Goal: Transaction & Acquisition: Book appointment/travel/reservation

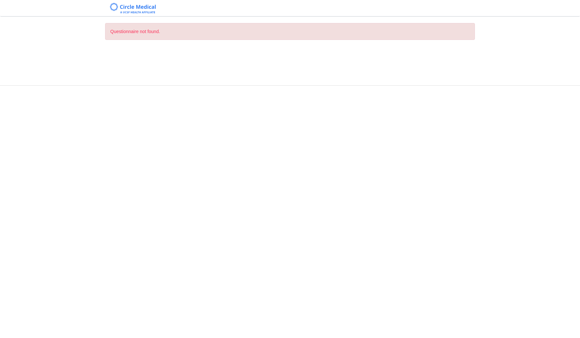
click at [310, 244] on div "Questionnaire not found." at bounding box center [290, 169] width 580 height 338
click at [141, 29] on div "Questionnaire not found." at bounding box center [290, 31] width 370 height 17
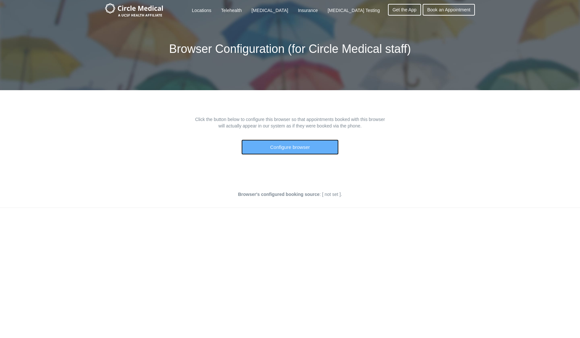
click at [297, 140] on button "Configure browser" at bounding box center [289, 146] width 97 height 15
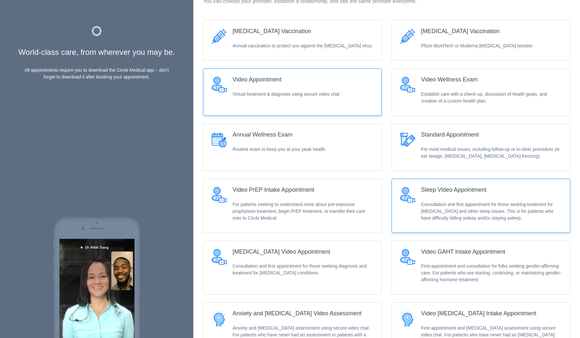
scroll to position [156, 0]
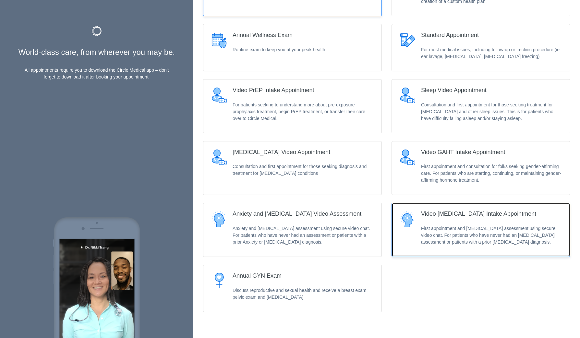
click at [451, 216] on div "Video [MEDICAL_DATA] Intake Appointment" at bounding box center [478, 214] width 115 height 6
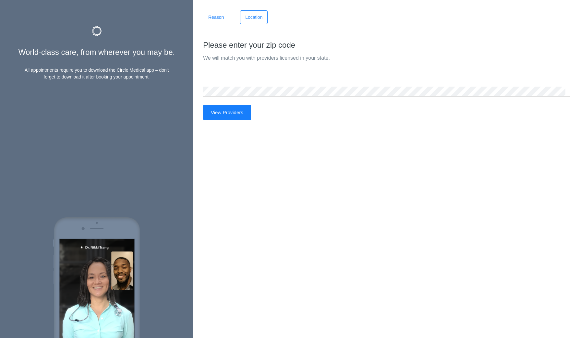
scroll to position [0, 0]
click at [244, 113] on button "View Providers" at bounding box center [227, 112] width 48 height 15
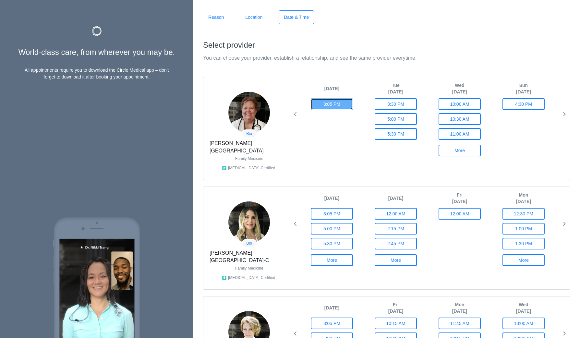
click at [324, 102] on button "3:05 PM" at bounding box center [332, 104] width 42 height 12
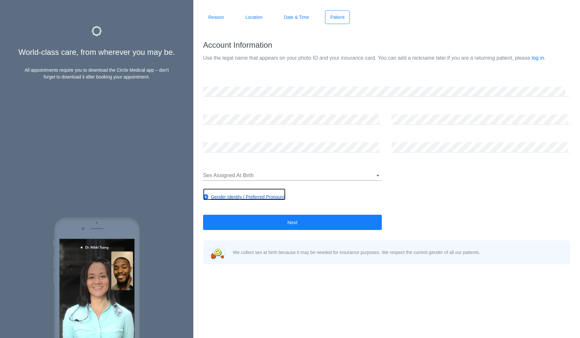
click at [271, 198] on span "Gender Identity / Preferred Pronouns" at bounding box center [248, 197] width 75 height 6
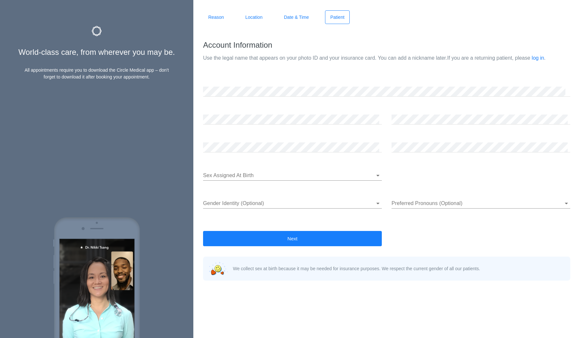
click at [271, 198] on body "Reason Location Date & Time Patient What would you like to be seen for? You can…" at bounding box center [290, 169] width 580 height 338
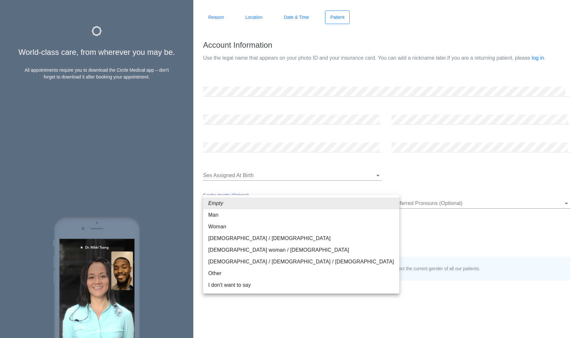
click at [271, 198] on li "Empty" at bounding box center [301, 203] width 196 height 12
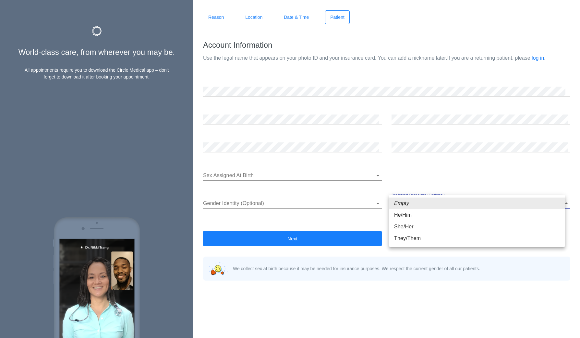
click at [420, 201] on body "Reason Location Date & Time Patient What would you like to be seen for? You can…" at bounding box center [290, 169] width 580 height 338
click at [420, 201] on li "Empty" at bounding box center [477, 203] width 176 height 12
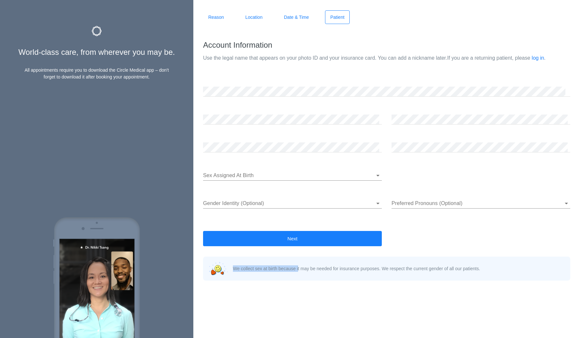
drag, startPoint x: 321, startPoint y: 265, endPoint x: 364, endPoint y: 265, distance: 42.8
click at [363, 265] on div "We collect sex at birth because it may be needed for insurance purposes. We res…" at bounding box center [356, 268] width 247 height 6
click at [364, 265] on div "We collect sex at birth because it may be needed for insurance purposes. We res…" at bounding box center [356, 268] width 247 height 6
click at [544, 58] on link "log in" at bounding box center [537, 58] width 12 height 6
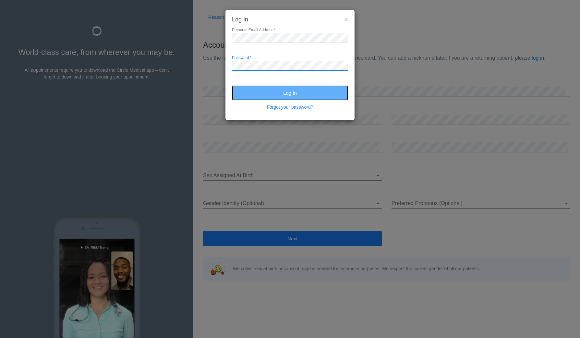
click at [294, 87] on button "Log In" at bounding box center [290, 92] width 116 height 15
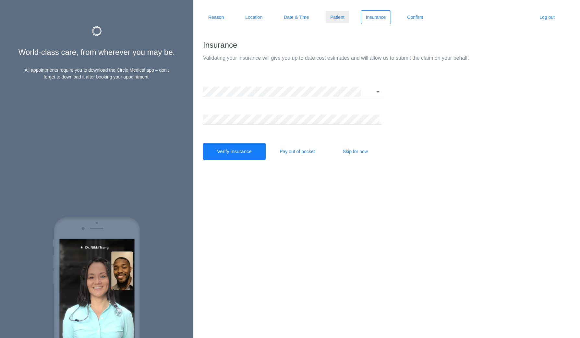
click at [337, 18] on link "Patient" at bounding box center [337, 17] width 25 height 14
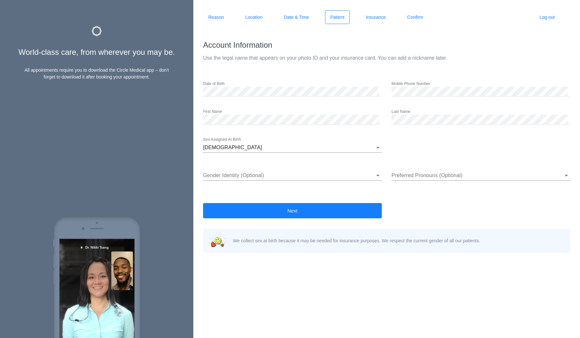
click at [433, 21] on ul "Reason Location Date & Time Patient Insurance Confirm" at bounding box center [320, 17] width 235 height 14
click at [426, 20] on link "Confirm" at bounding box center [415, 17] width 26 height 14
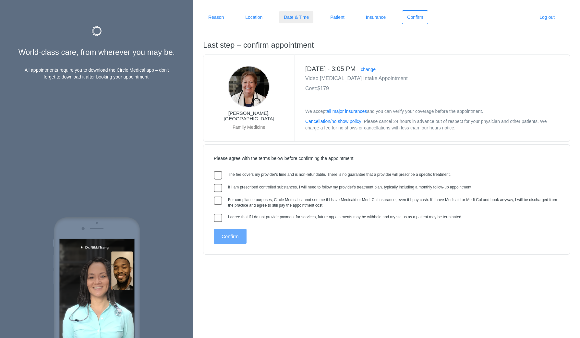
click at [280, 15] on link "Date & Time" at bounding box center [295, 17] width 35 height 14
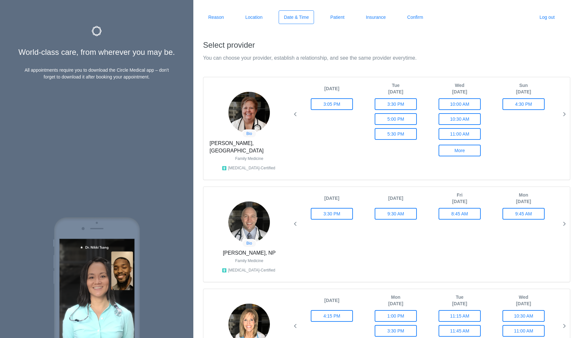
click at [319, 131] on div "[DATE] 3:05 PM [DATE] 3:30 PM 5:00 PM 5:30 PM [DATE] 10:00 AM 10:30 AM 11:00 AM…" at bounding box center [555, 121] width 511 height 79
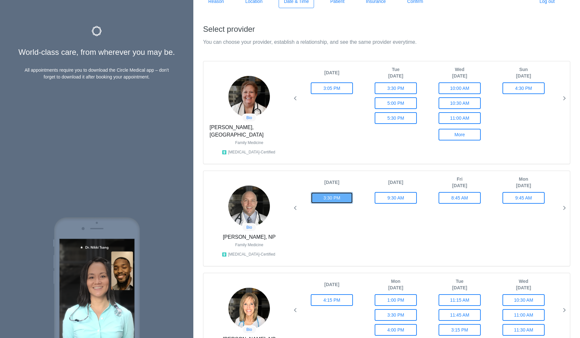
click at [337, 192] on button "3:30 PM" at bounding box center [332, 198] width 42 height 12
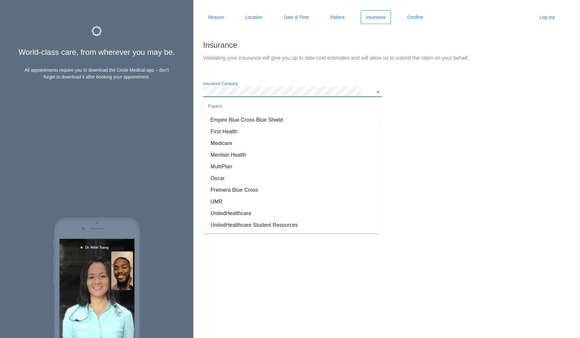
scroll to position [0, 0]
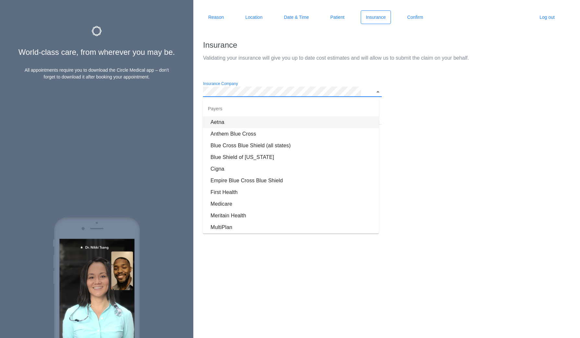
click at [398, 123] on div "Insurance Company Member ID (include any letters) Verify insurance Pay out of p…" at bounding box center [386, 121] width 377 height 88
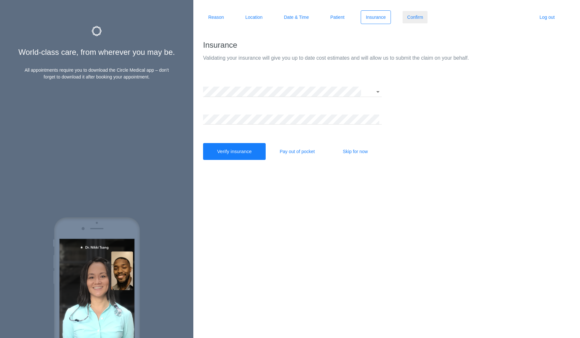
click at [412, 20] on link "Confirm" at bounding box center [415, 17] width 26 height 14
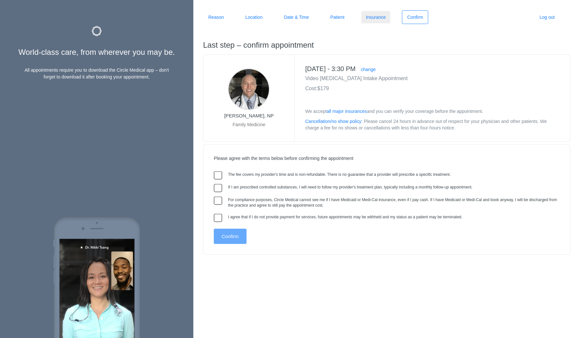
click at [383, 17] on link "Insurance" at bounding box center [375, 17] width 30 height 14
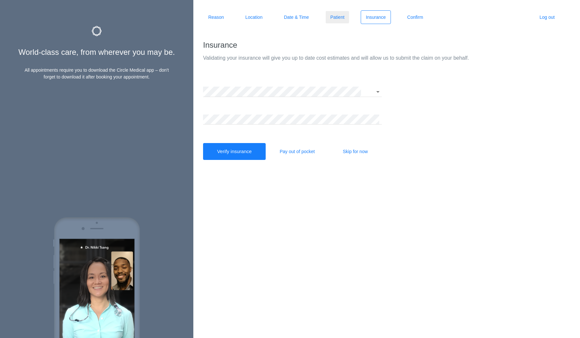
click at [337, 15] on link "Patient" at bounding box center [337, 17] width 25 height 14
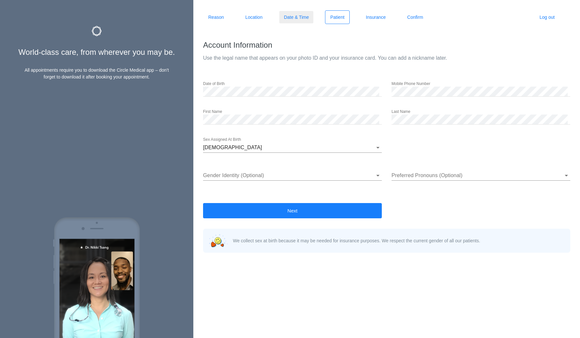
click at [308, 17] on link "Date & Time" at bounding box center [295, 17] width 35 height 14
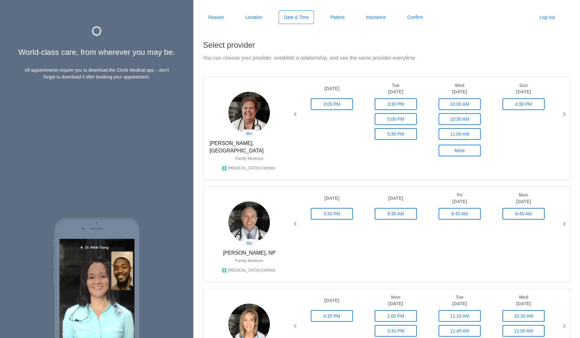
click at [98, 254] on img at bounding box center [96, 276] width 91 height 124
click at [221, 17] on link "Reason" at bounding box center [216, 17] width 26 height 14
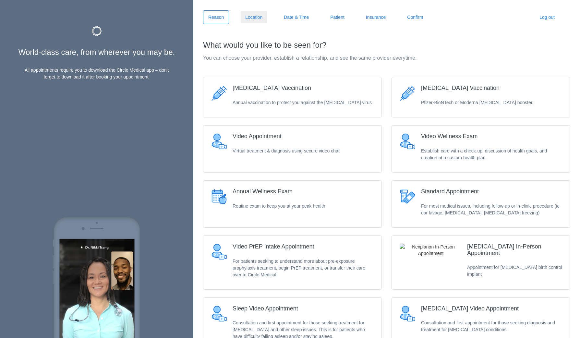
click at [257, 23] on link "Location" at bounding box center [254, 17] width 28 height 14
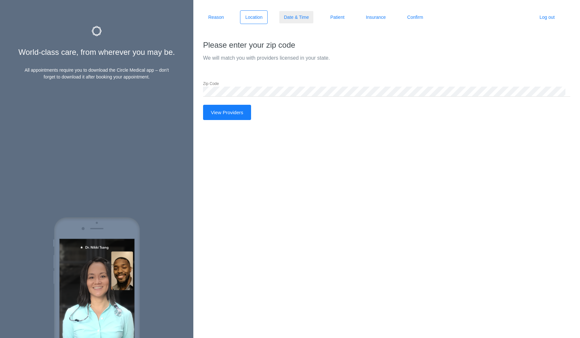
click at [292, 21] on link "Date & Time" at bounding box center [295, 17] width 35 height 14
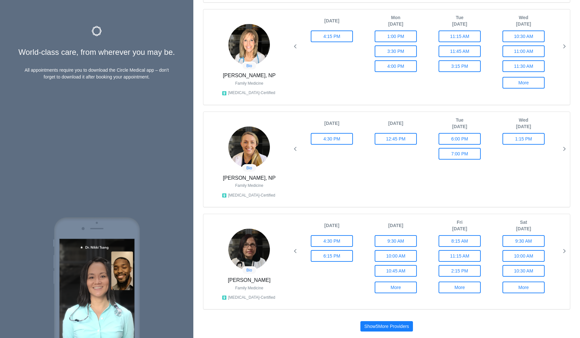
scroll to position [291, 0]
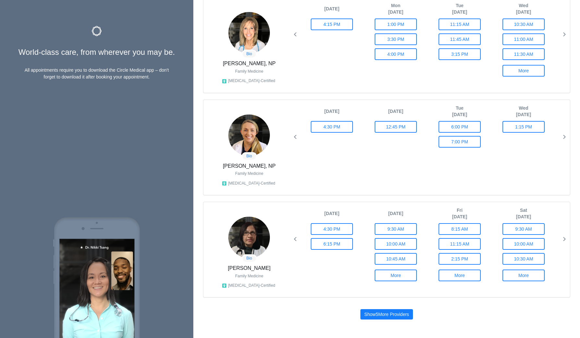
click at [393, 312] on div "Show 5 More Providers" at bounding box center [386, 314] width 367 height 21
click at [392, 311] on div "Show 5 More Providers" at bounding box center [386, 314] width 45 height 6
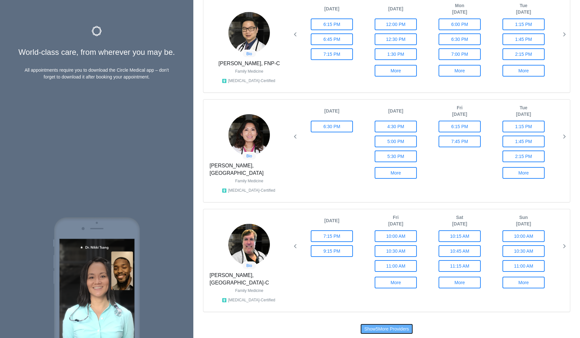
click at [392, 325] on div "Show 5 More Providers" at bounding box center [386, 328] width 45 height 6
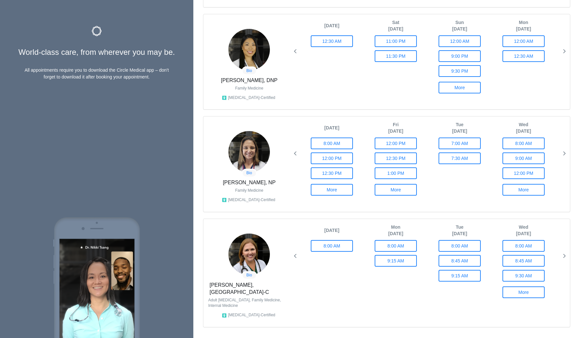
click at [392, 337] on div "Show 5 More Providers" at bounding box center [386, 344] width 45 height 6
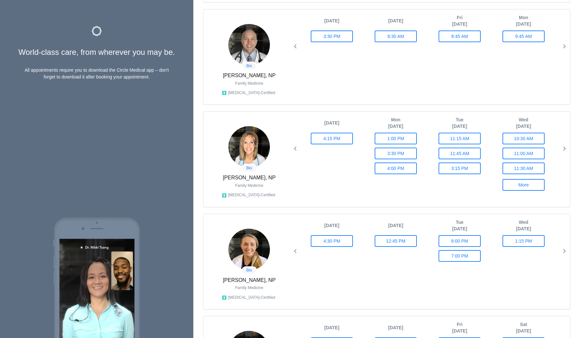
scroll to position [0, 0]
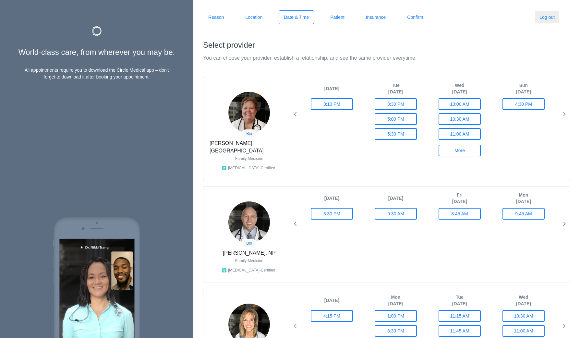
click at [543, 18] on link "Log out" at bounding box center [547, 17] width 26 height 14
